Goal: Task Accomplishment & Management: Manage account settings

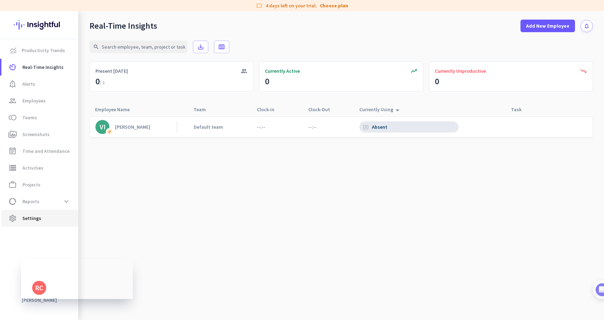
click at [42, 216] on span "settings Settings" at bounding box center [40, 218] width 66 height 8
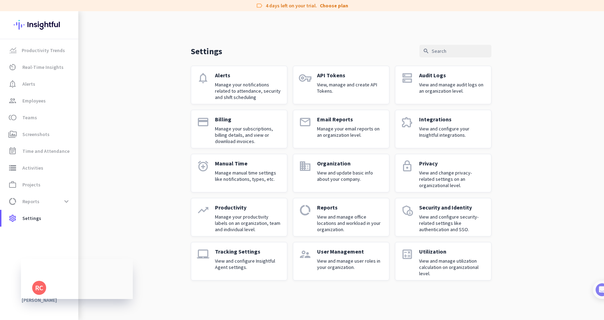
click at [243, 123] on div "Billing Manage your subscriptions, billing details, and view or download invoic…" at bounding box center [248, 129] width 66 height 27
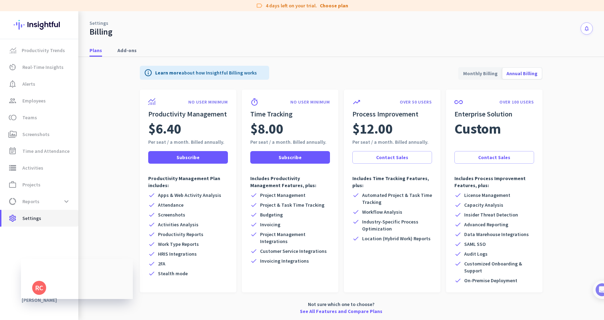
click at [26, 220] on span "Settings" at bounding box center [31, 218] width 19 height 8
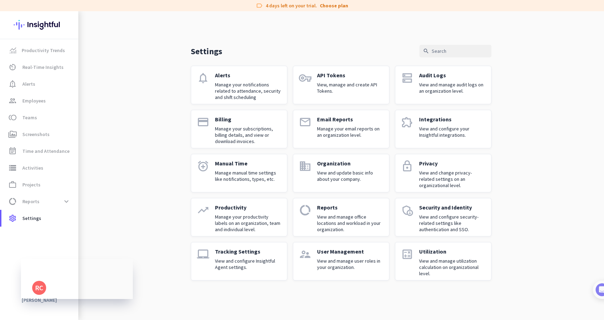
click at [335, 174] on p "View and update basic info about your company." at bounding box center [350, 175] width 66 height 13
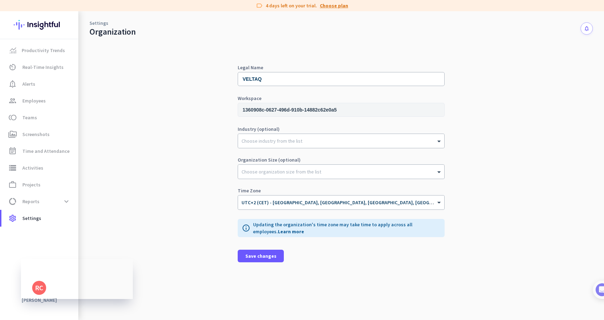
click at [333, 6] on link "Choose plan" at bounding box center [334, 5] width 28 height 7
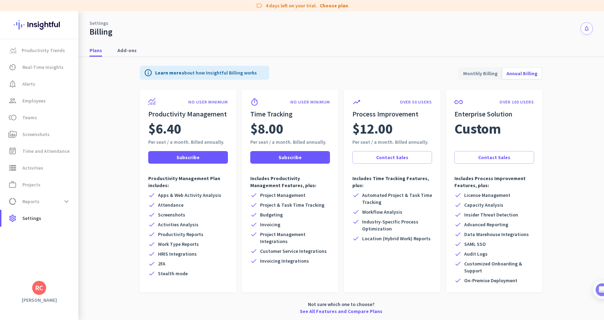
click at [47, 297] on h3 "[PERSON_NAME]" at bounding box center [39, 300] width 78 height 6
drag, startPoint x: 40, startPoint y: 296, endPoint x: 38, endPoint y: 300, distance: 3.9
click at [38, 300] on div "Productivity Trends av_timer Real-Time Insights notification_important Alerts g…" at bounding box center [39, 165] width 78 height 308
click at [38, 300] on h3 "[PERSON_NAME]" at bounding box center [39, 300] width 78 height 6
click at [38, 219] on span "Settings" at bounding box center [31, 218] width 19 height 8
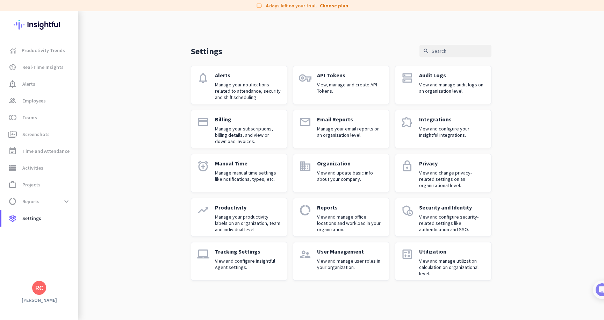
click at [262, 126] on p "Manage your subscriptions, billing details, and view or download invoices." at bounding box center [248, 134] width 66 height 19
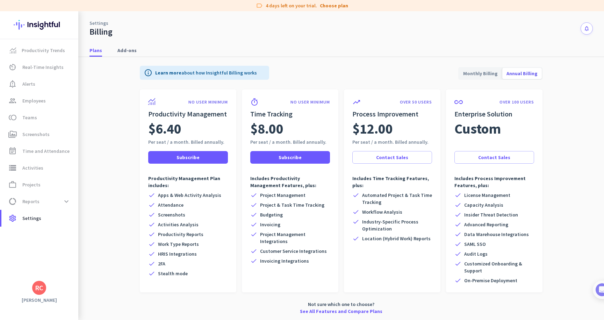
scroll to position [0, 0]
